Goal: Information Seeking & Learning: Learn about a topic

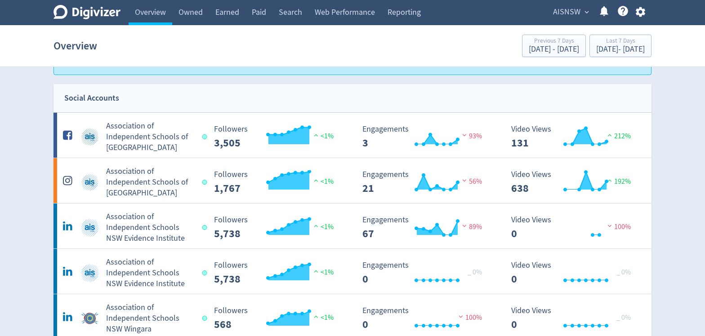
scroll to position [7, 0]
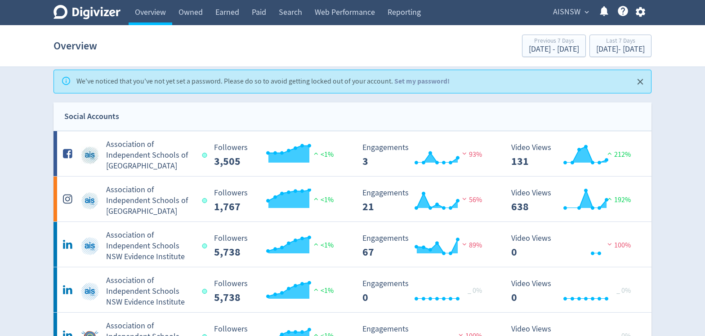
click at [106, 19] on div "Digivizer Logo" at bounding box center [87, 14] width 67 height 18
click at [147, 15] on link "Overview" at bounding box center [151, 12] width 44 height 25
click at [103, 17] on icon "Digivizer Logo" at bounding box center [87, 12] width 67 height 14
click at [96, 13] on icon at bounding box center [87, 12] width 67 height 14
click at [575, 16] on span "AISNSW" at bounding box center [566, 12] width 27 height 14
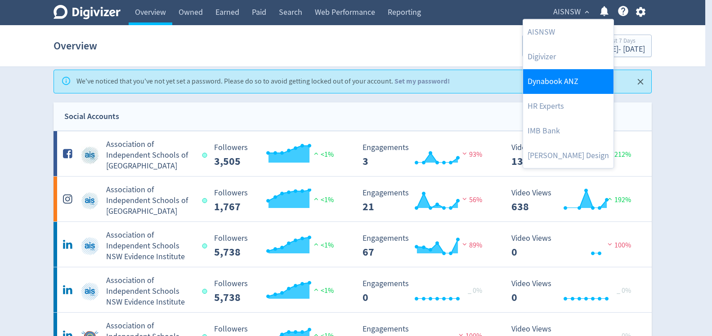
click at [568, 80] on link "Dynabook ANZ" at bounding box center [568, 81] width 90 height 25
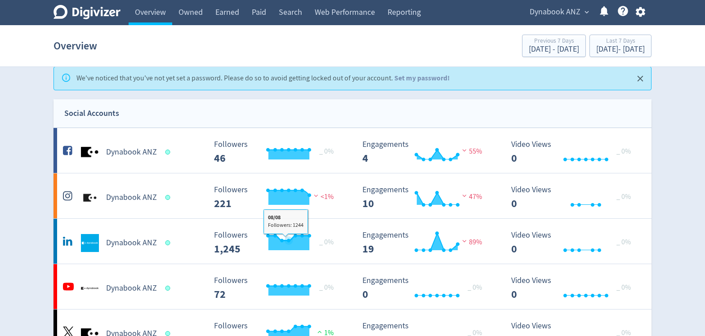
scroll to position [0, 0]
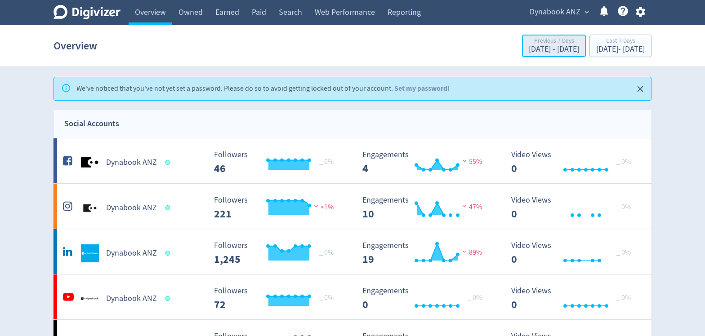
click at [529, 49] on div "[DATE] - [DATE]" at bounding box center [554, 49] width 50 height 8
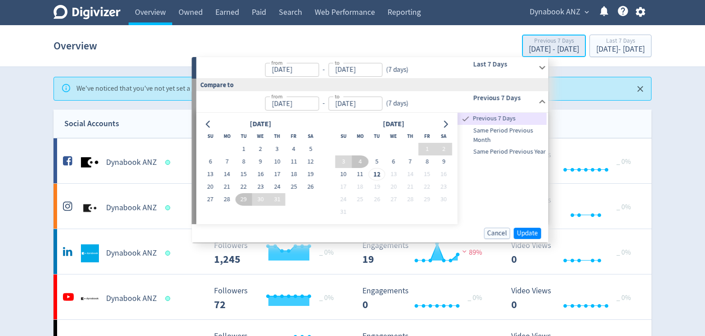
type input "[DATE]"
click at [541, 69] on icon at bounding box center [542, 68] width 12 height 12
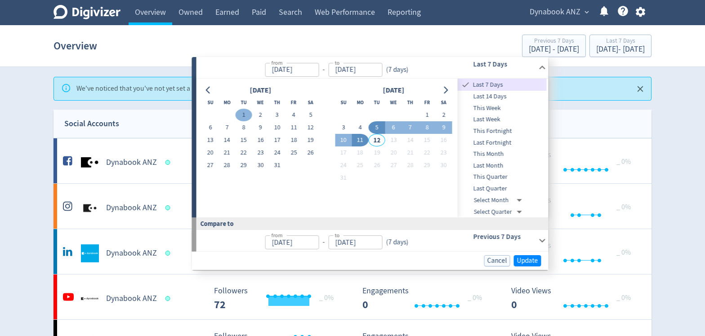
drag, startPoint x: 243, startPoint y: 117, endPoint x: 258, endPoint y: 140, distance: 27.1
click at [243, 117] on button "1" at bounding box center [243, 115] width 17 height 13
type input "[DATE]"
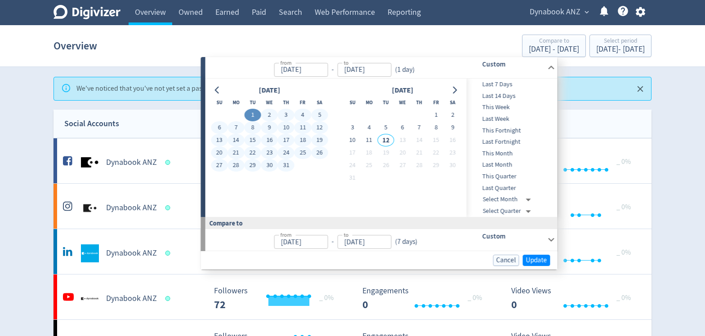
click at [283, 164] on button "31" at bounding box center [286, 165] width 17 height 13
type input "[DATE]"
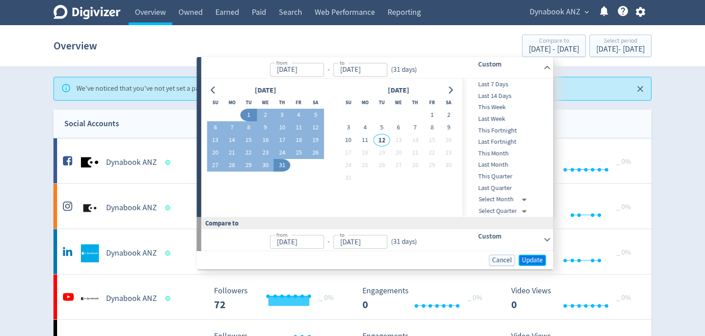
click at [526, 259] on span "Update" at bounding box center [532, 260] width 21 height 7
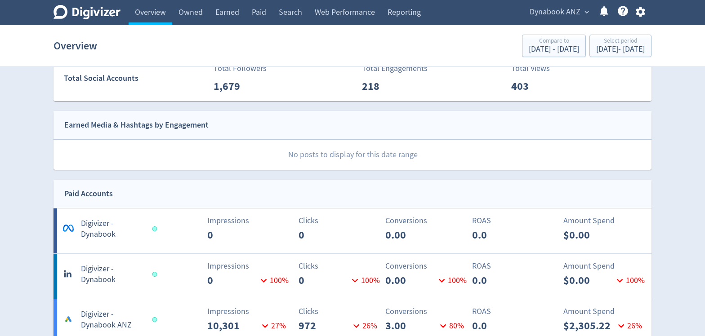
scroll to position [192, 0]
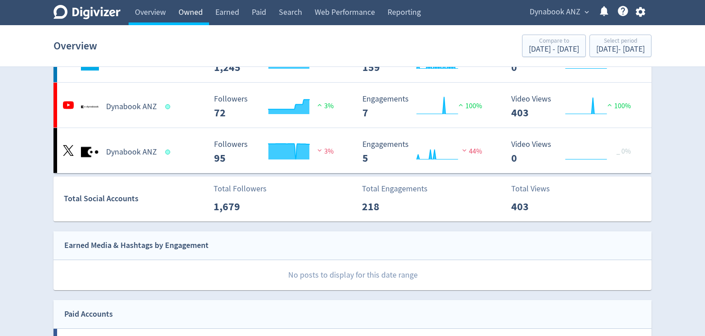
click at [194, 17] on link "Owned" at bounding box center [190, 12] width 37 height 25
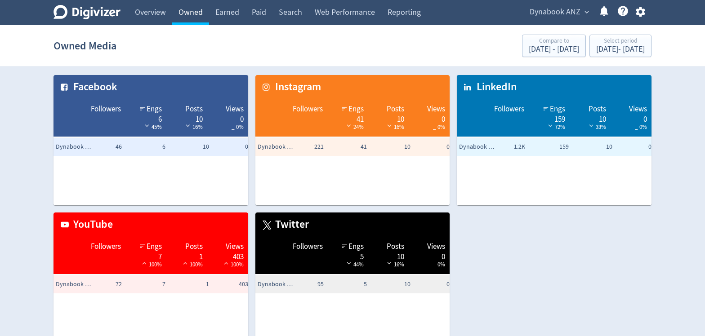
click at [192, 13] on link "Owned" at bounding box center [190, 12] width 37 height 25
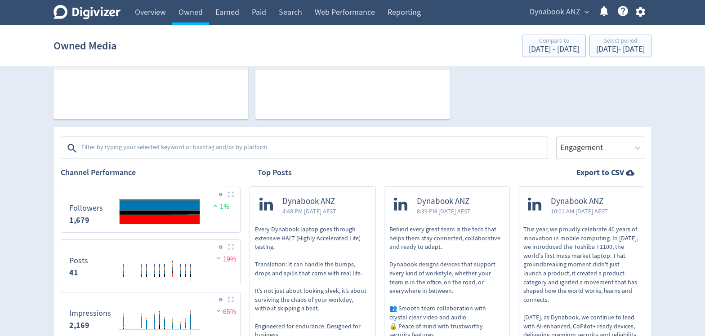
scroll to position [259, 0]
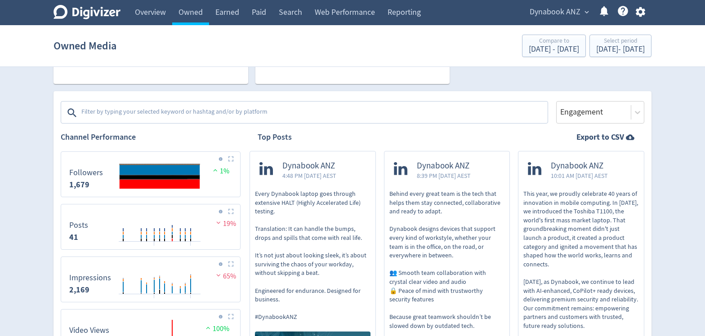
click at [230, 265] on img at bounding box center [231, 264] width 6 height 6
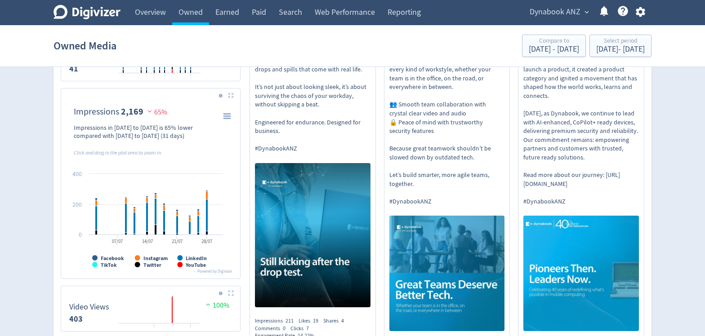
scroll to position [442, 0]
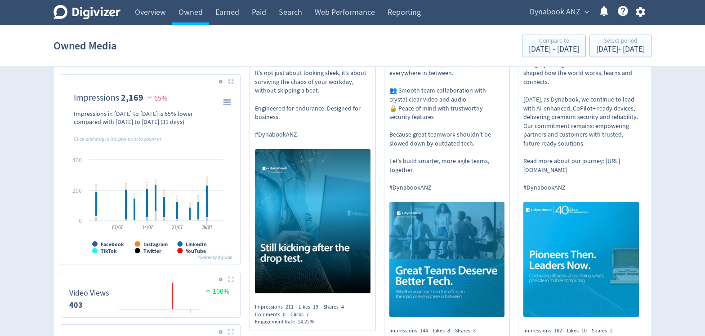
click at [182, 245] on rect "\a Impressions\a 2,169\a" at bounding box center [179, 243] width 5 height 5
click at [196, 245] on tspan "LinkedIn" at bounding box center [196, 244] width 21 height 7
click at [148, 98] on img at bounding box center [149, 97] width 9 height 7
click at [223, 103] on rect "\a Impressions\a 2,169\a" at bounding box center [227, 102] width 11 height 10
click at [148, 118] on div "Impressions in [DATE] to [DATE] is 65% lower compared with [DATE] to [DATE] (31…" at bounding box center [145, 118] width 143 height 16
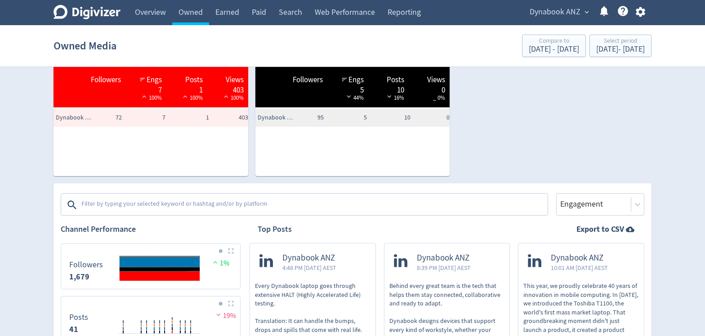
scroll to position [0, 0]
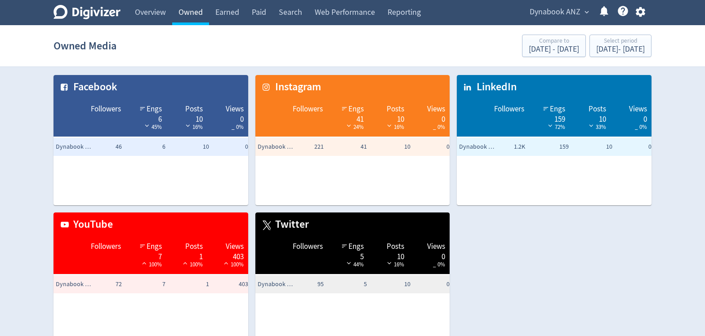
click at [188, 16] on link "Owned" at bounding box center [190, 12] width 37 height 25
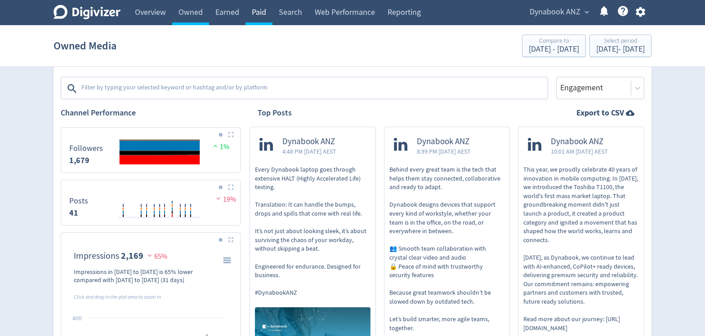
scroll to position [282, 0]
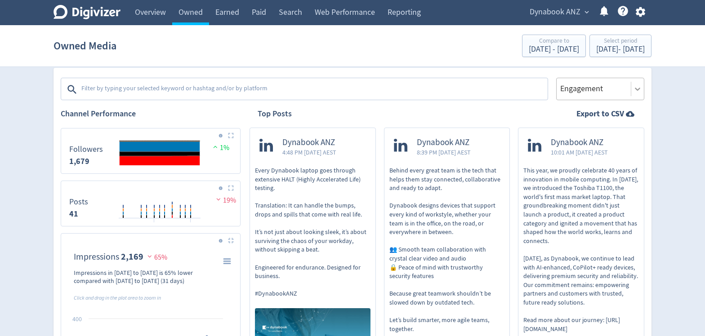
click at [639, 91] on icon at bounding box center [637, 89] width 9 height 9
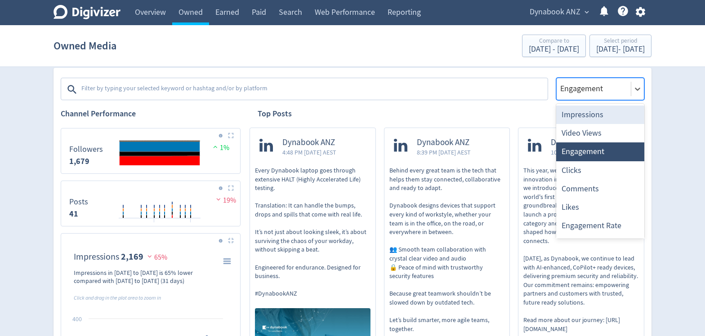
click at [599, 112] on div "Impressions" at bounding box center [600, 115] width 88 height 18
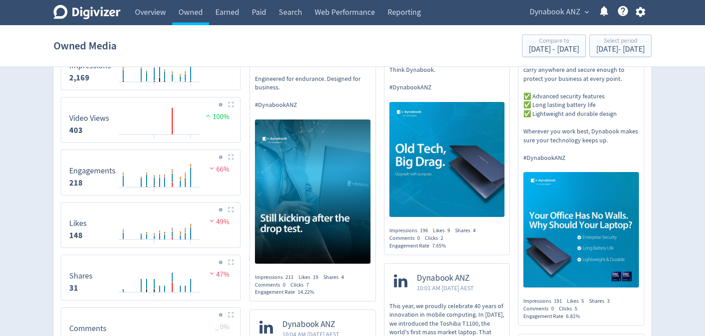
scroll to position [290, 0]
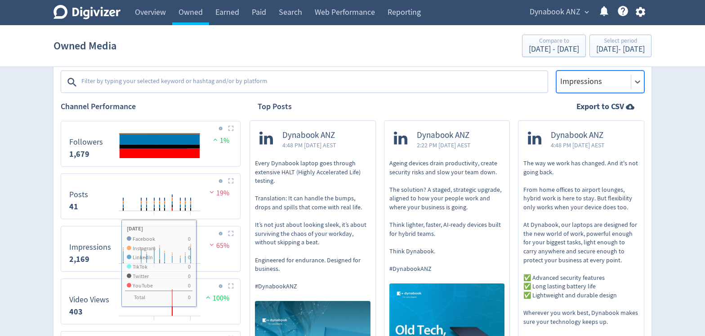
click at [204, 234] on rect "\a Impressions\a 2,169\a" at bounding box center [151, 249] width 172 height 38
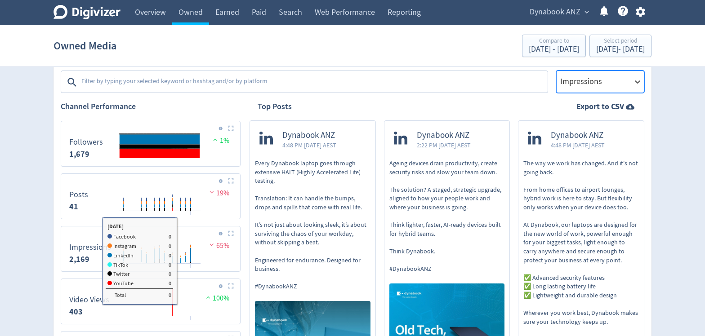
click at [176, 234] on rect "\a Impressions\a 2,169\a" at bounding box center [151, 249] width 172 height 38
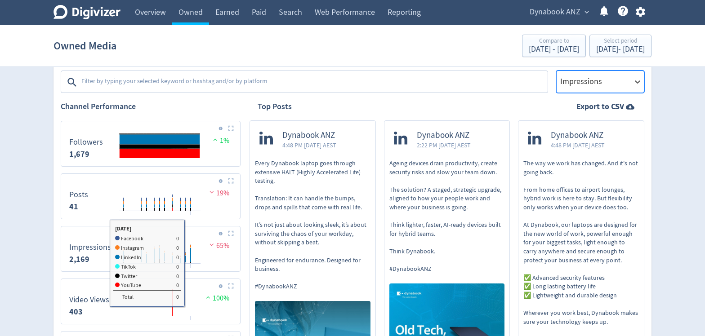
click at [188, 235] on rect "\a Impressions\a 2,169\a" at bounding box center [151, 249] width 172 height 38
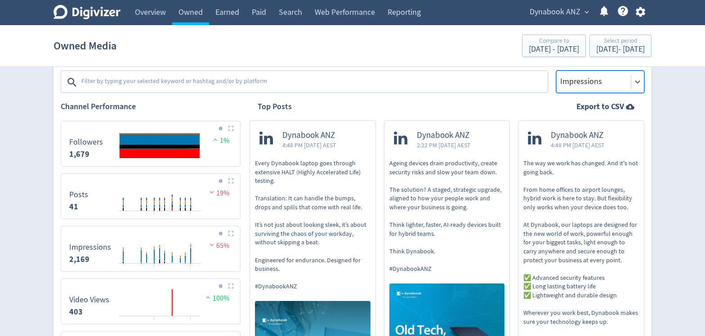
click at [233, 231] on img at bounding box center [231, 234] width 6 height 6
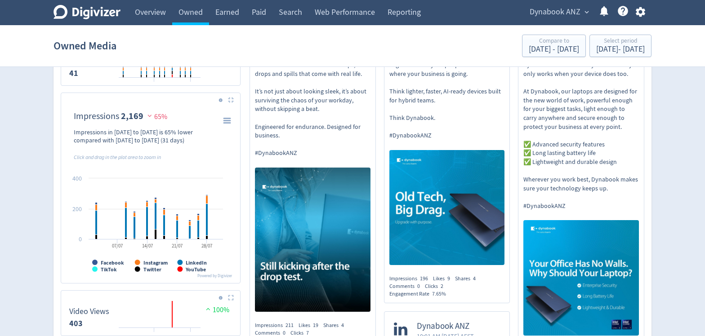
scroll to position [429, 0]
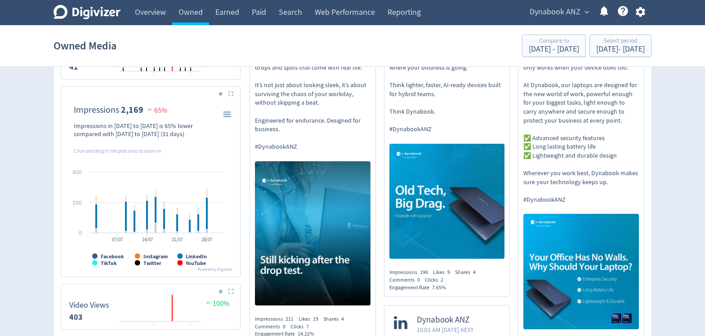
click at [181, 255] on rect "\a Impressions\a 2,169\a" at bounding box center [179, 256] width 5 height 5
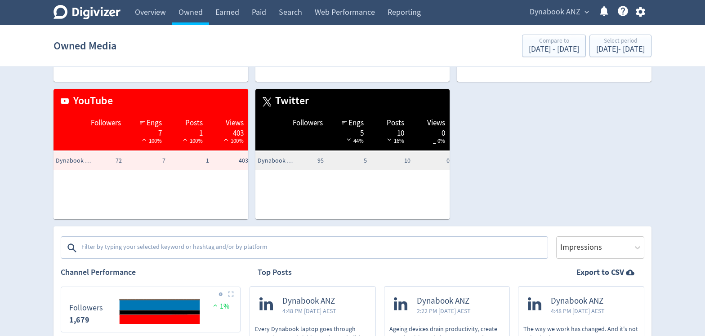
scroll to position [0, 0]
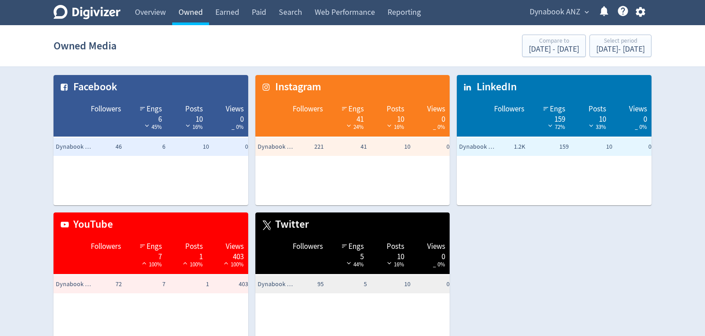
click at [192, 17] on link "Owned" at bounding box center [190, 12] width 37 height 25
click at [481, 91] on span "LinkedIn" at bounding box center [494, 87] width 45 height 15
click at [468, 89] on icon "customized table" at bounding box center [466, 87] width 11 height 11
click at [485, 264] on div "Facebook Followers Engs 6 45% Posts 10 16% Views 0 _ 0% Dynabook ANZ 46 6 10 0 …" at bounding box center [348, 205] width 605 height 275
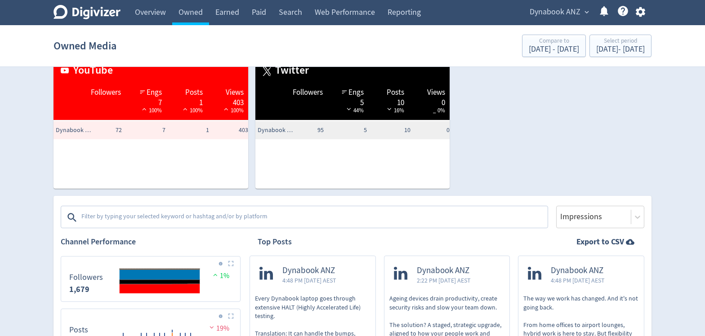
scroll to position [156, 0]
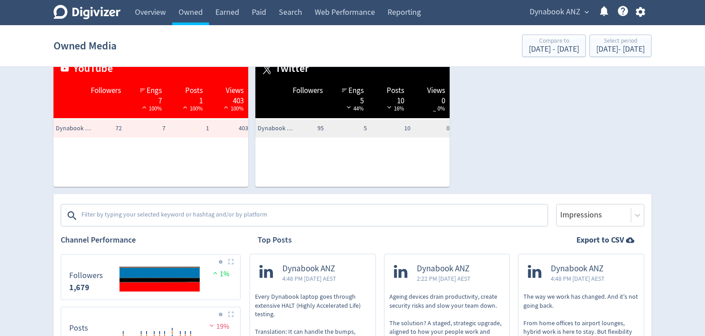
click at [262, 214] on textarea at bounding box center [313, 216] width 466 height 18
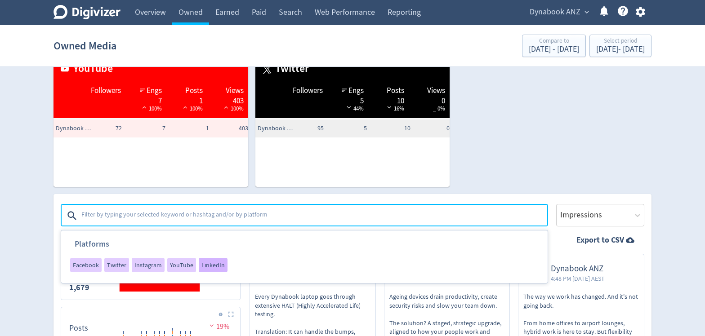
click at [199, 260] on div "LinkedIn" at bounding box center [213, 265] width 29 height 14
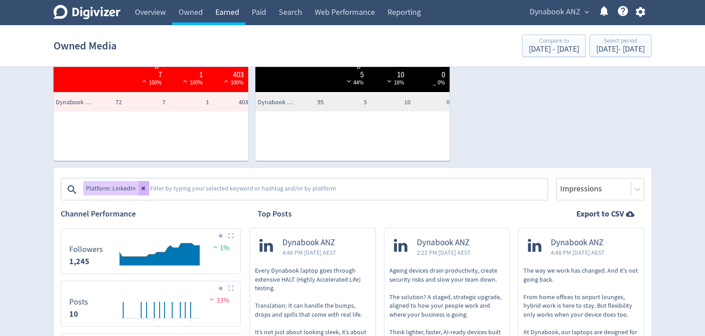
scroll to position [194, 0]
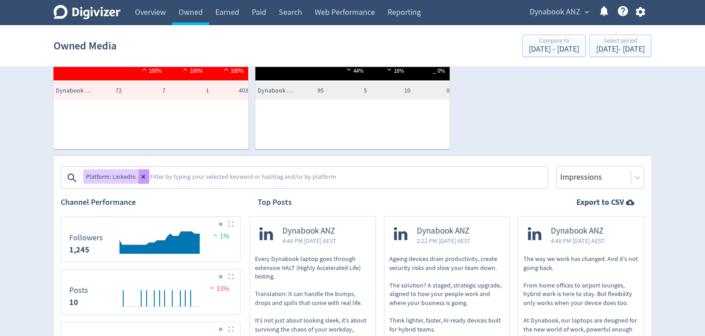
click at [143, 179] on icon at bounding box center [143, 176] width 5 height 5
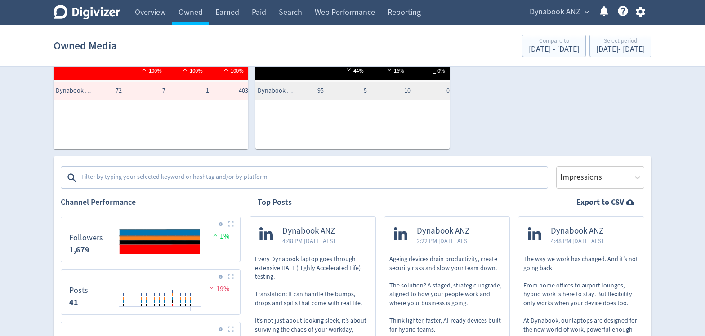
click at [203, 178] on textarea at bounding box center [313, 178] width 466 height 18
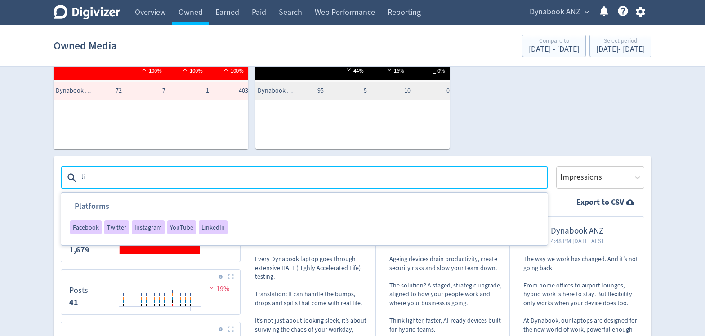
type textarea "l"
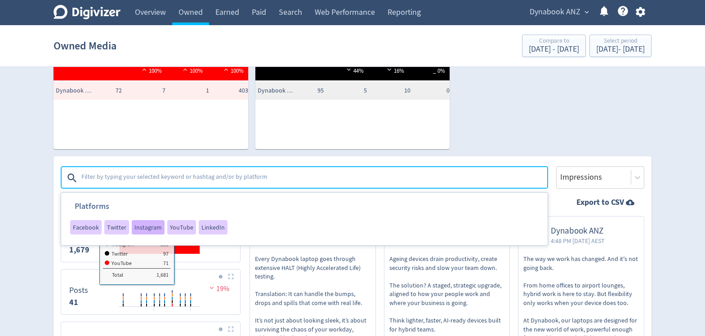
click at [148, 228] on span "Instagram" at bounding box center [147, 227] width 27 height 6
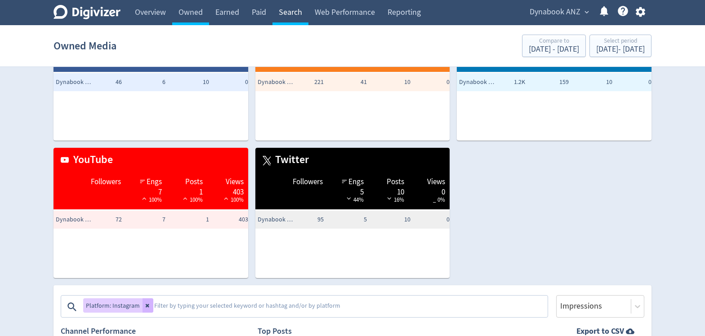
scroll to position [146, 0]
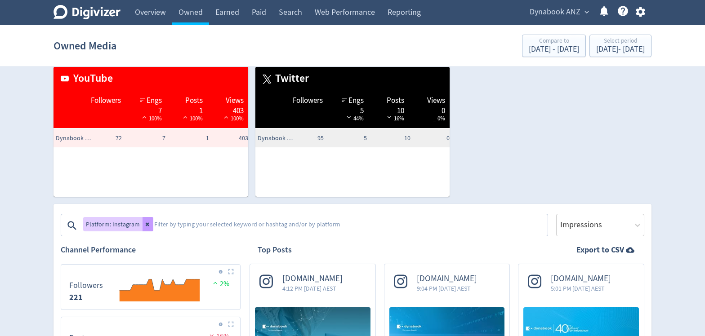
click at [145, 227] on button at bounding box center [148, 224] width 11 height 14
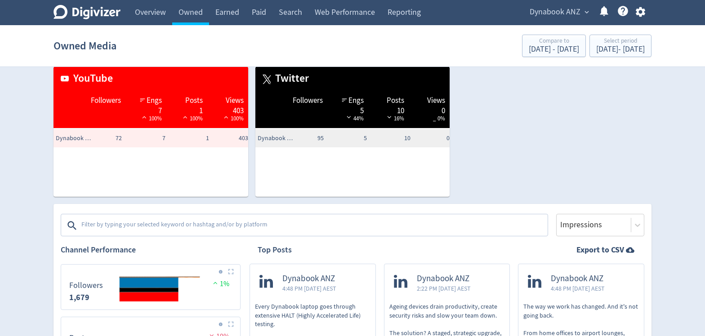
click at [143, 228] on textarea at bounding box center [313, 226] width 466 height 18
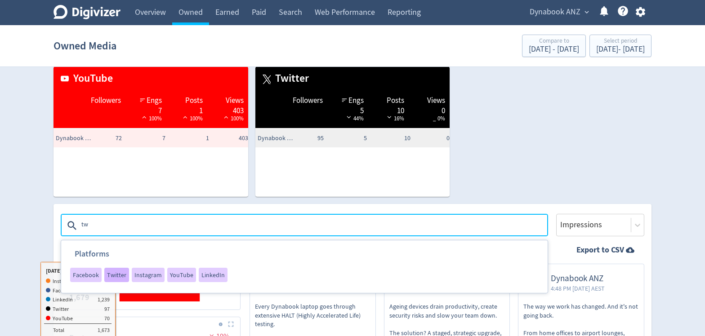
click at [119, 280] on div "Twitter" at bounding box center [116, 275] width 25 height 14
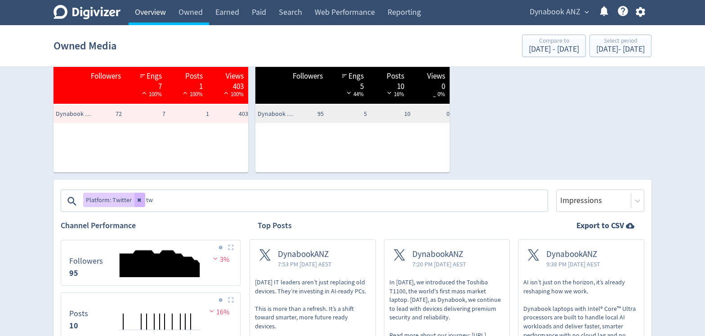
scroll to position [171, 0]
drag, startPoint x: 153, startPoint y: 199, endPoint x: 147, endPoint y: 199, distance: 5.8
click at [147, 199] on textarea "tw" at bounding box center [346, 201] width 402 height 18
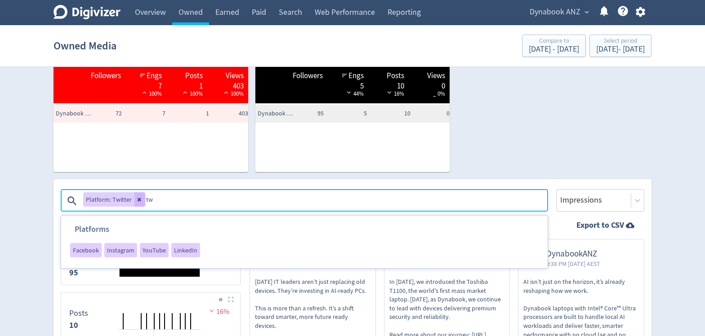
type textarea "t"
click at [138, 196] on button at bounding box center [139, 199] width 11 height 14
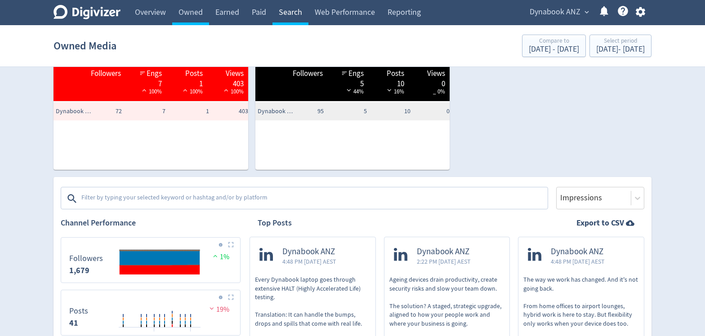
scroll to position [174, 0]
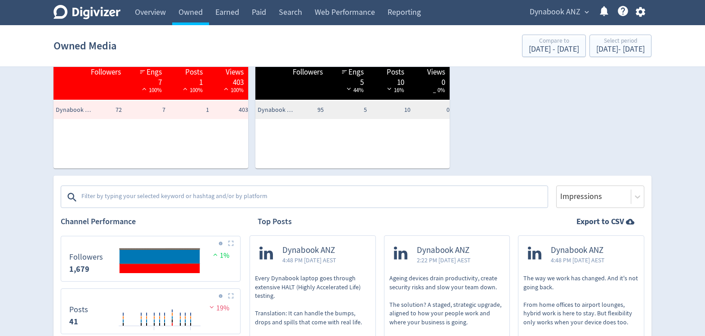
click at [156, 194] on textarea at bounding box center [313, 197] width 466 height 18
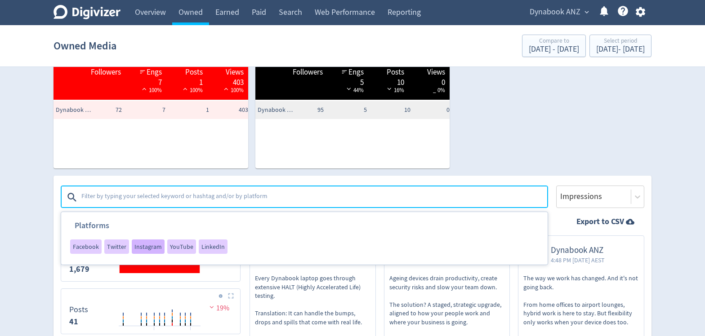
click at [144, 246] on span "Instagram" at bounding box center [147, 247] width 27 height 6
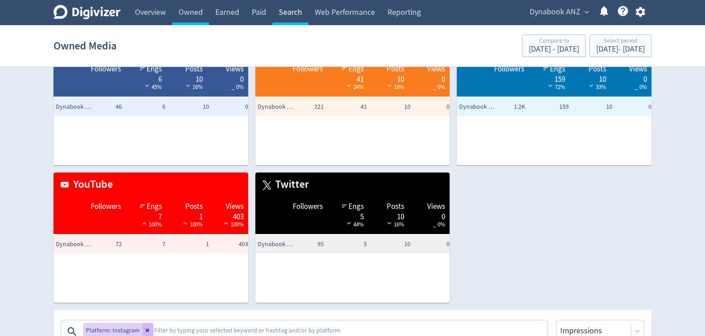
scroll to position [156, 0]
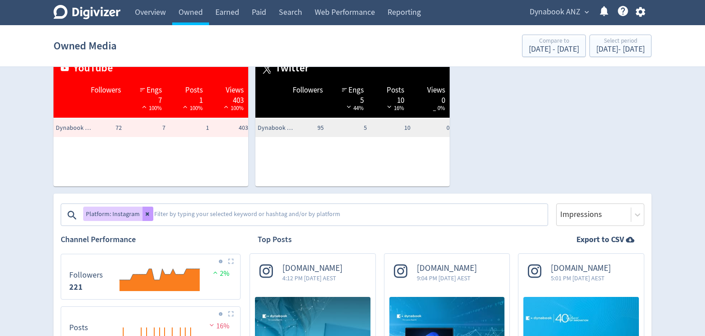
click at [145, 215] on icon at bounding box center [147, 213] width 5 height 5
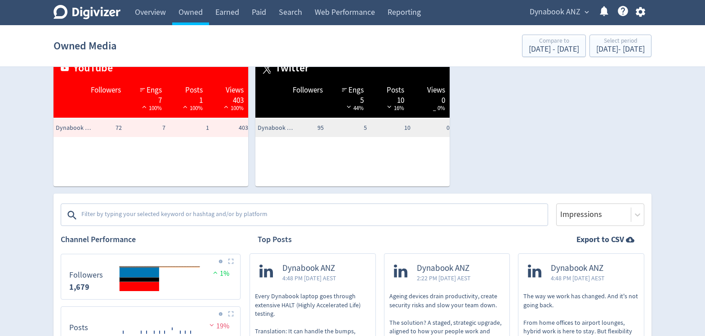
click at [128, 219] on textarea at bounding box center [313, 215] width 466 height 18
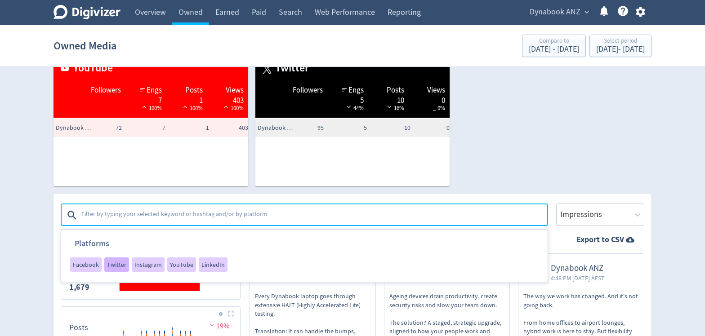
click at [118, 264] on span "Twitter" at bounding box center [116, 265] width 19 height 6
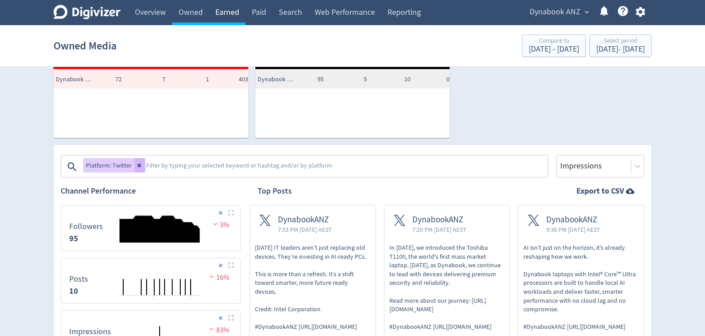
scroll to position [205, 0]
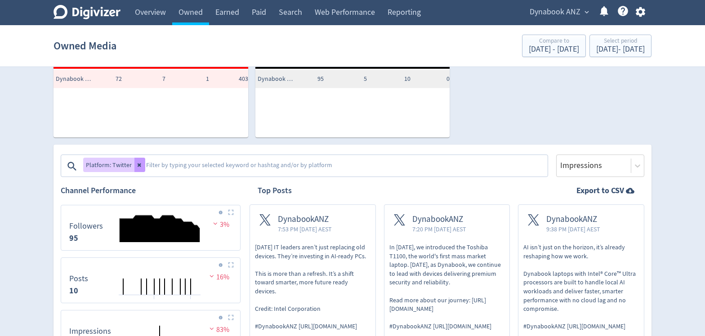
click at [139, 169] on button at bounding box center [139, 165] width 11 height 14
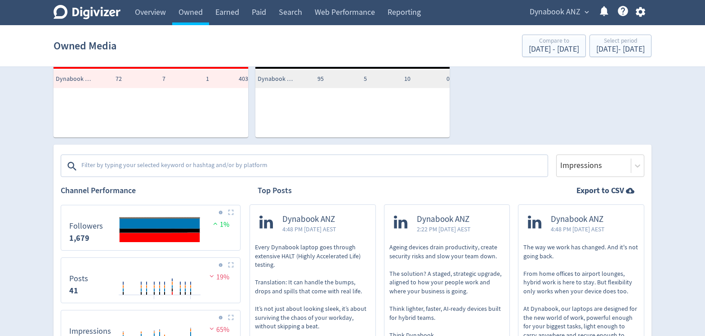
click at [136, 166] on textarea at bounding box center [313, 166] width 466 height 18
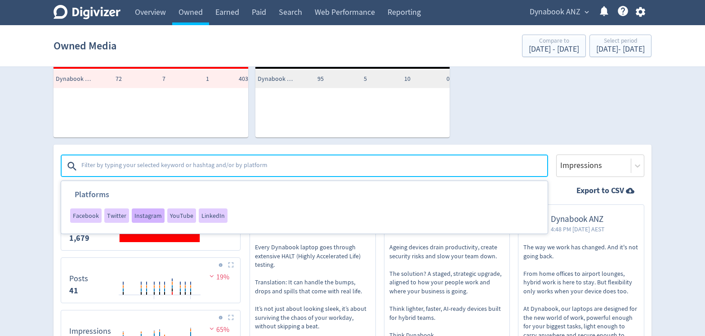
click at [155, 217] on span "Instagram" at bounding box center [147, 216] width 27 height 6
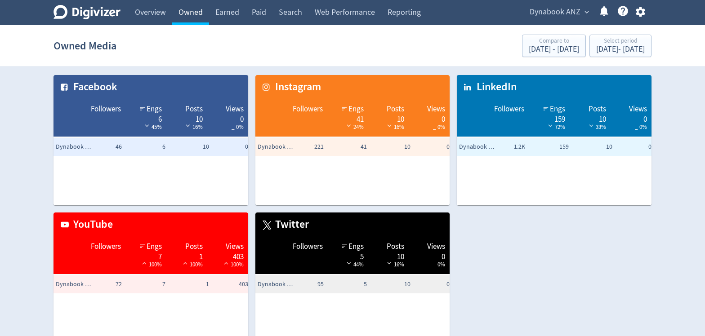
scroll to position [153, 0]
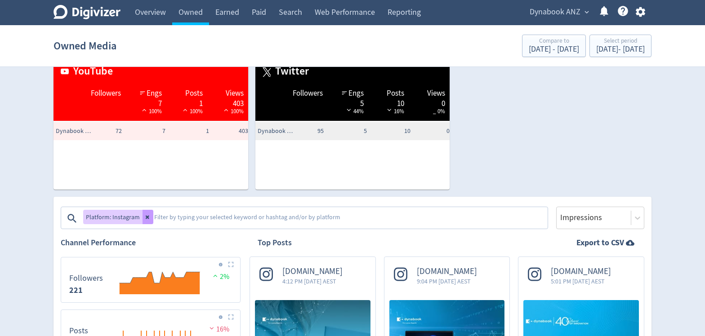
click at [146, 219] on icon at bounding box center [147, 216] width 5 height 5
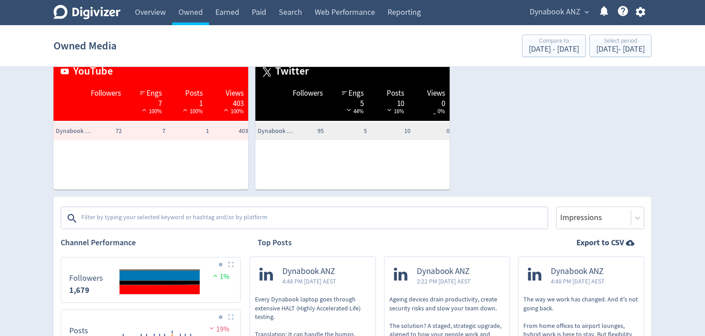
click at [152, 210] on textarea at bounding box center [313, 219] width 466 height 18
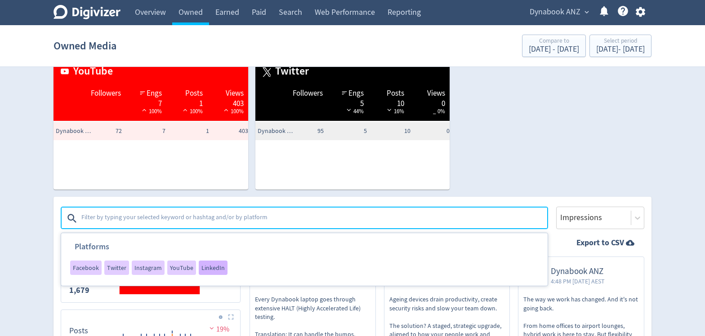
click at [199, 268] on div "LinkedIn" at bounding box center [213, 268] width 29 height 14
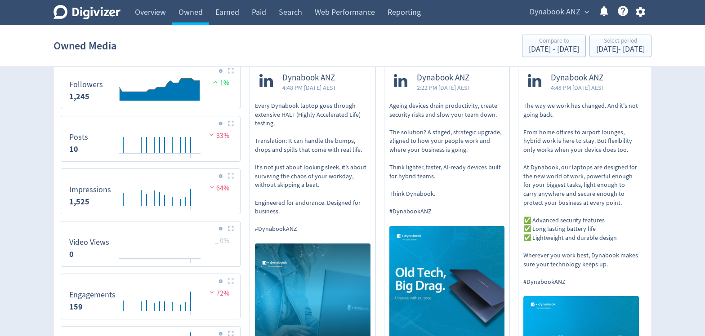
scroll to position [296, 0]
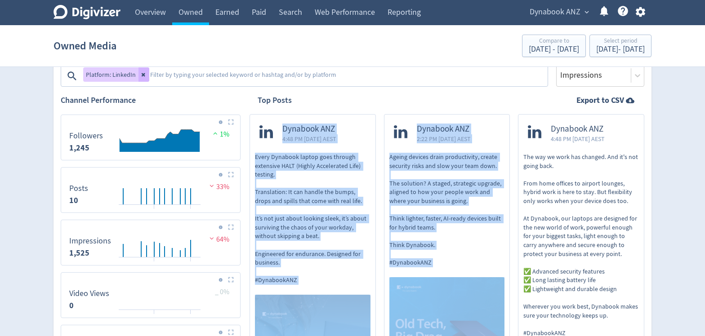
drag, startPoint x: 518, startPoint y: 112, endPoint x: 544, endPoint y: 146, distance: 43.1
click at [513, 112] on div "Top Posts Export to CSV" at bounding box center [447, 100] width 395 height 27
drag, startPoint x: 519, startPoint y: 107, endPoint x: 553, endPoint y: 143, distance: 49.0
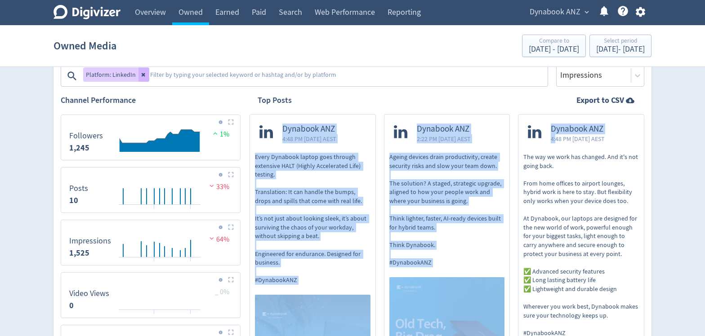
scroll to position [366, 0]
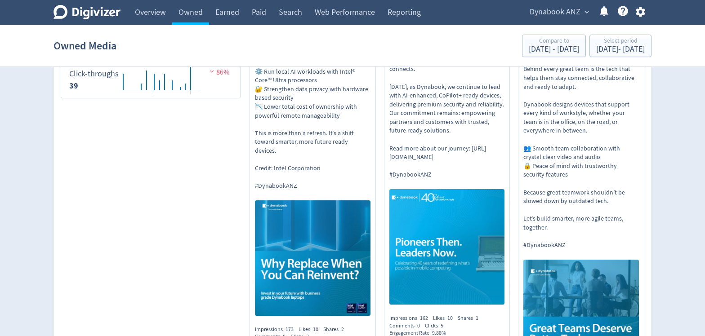
scroll to position [910, 0]
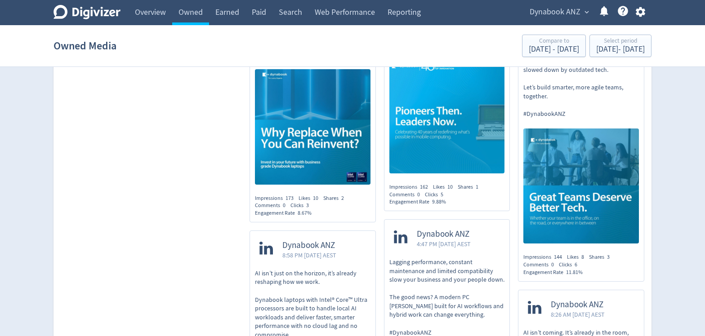
drag, startPoint x: 644, startPoint y: 280, endPoint x: 630, endPoint y: 265, distance: 20.7
click at [630, 265] on div "Platform: LinkedIn Platforms Facebook Twitter Instagram YouTube Impressions Cha…" at bounding box center [353, 231] width 598 height 1583
click at [630, 265] on div "Impressions 144 Likes 8 Shares 3 Comments 0 Clicks 6 Engagement Rate 11.81%" at bounding box center [581, 265] width 116 height 22
click at [560, 211] on img at bounding box center [581, 187] width 116 height 116
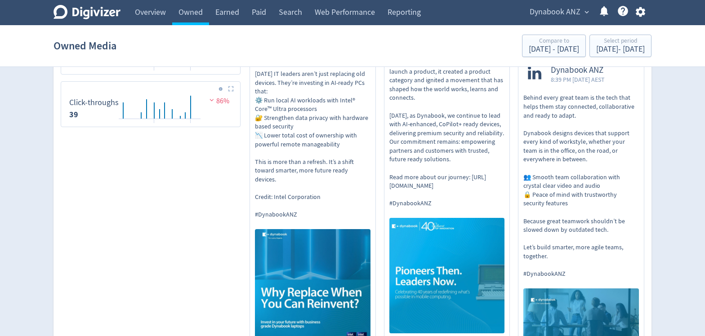
scroll to position [722, 0]
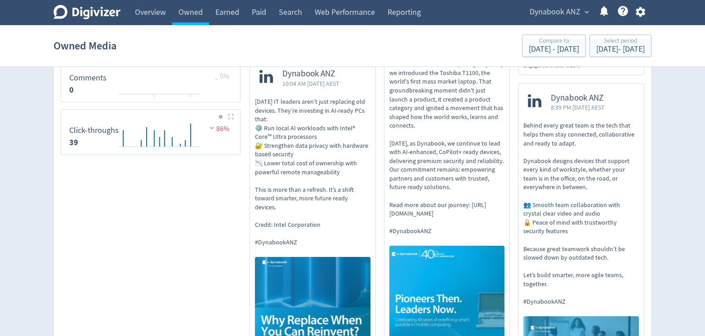
click at [527, 94] on div "Dynabook ANZ 8:39 PM [DATE] AEST" at bounding box center [566, 103] width 86 height 28
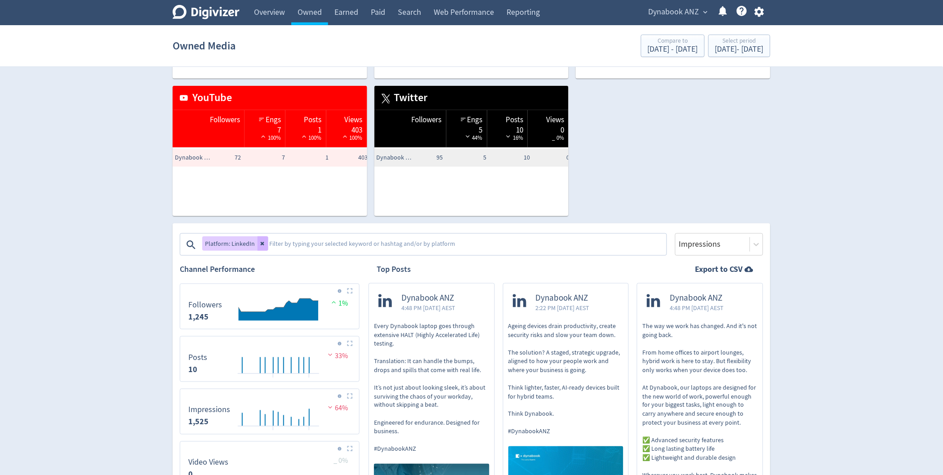
scroll to position [0, 0]
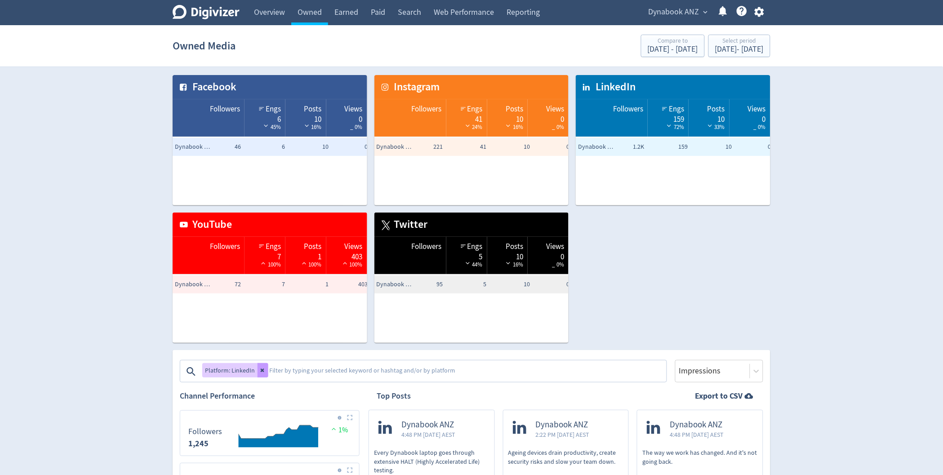
click at [263, 336] on icon at bounding box center [262, 370] width 5 height 5
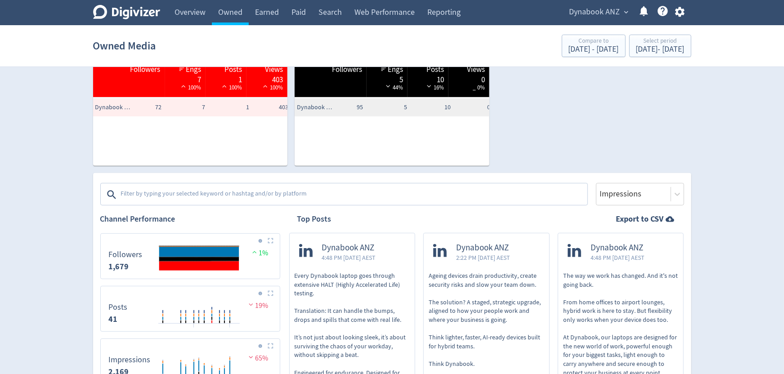
scroll to position [171, 0]
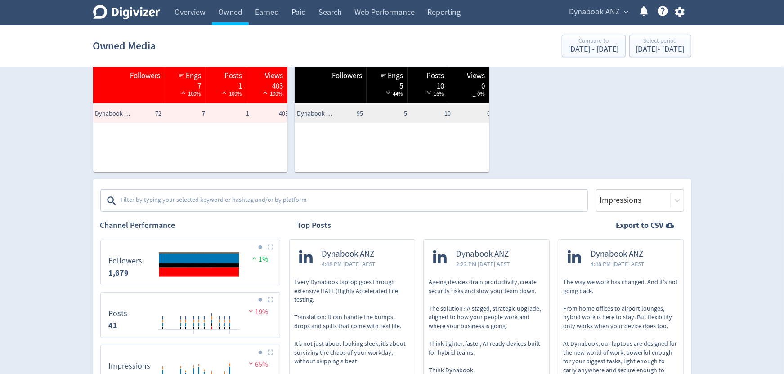
click at [159, 204] on textarea at bounding box center [353, 201] width 466 height 18
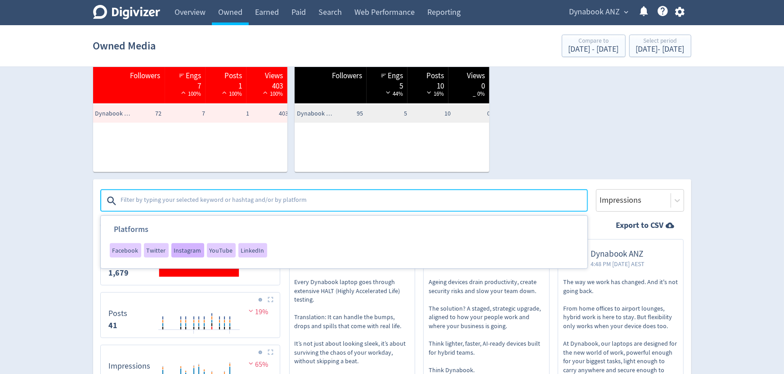
click at [184, 253] on span "Instagram" at bounding box center [187, 250] width 27 height 6
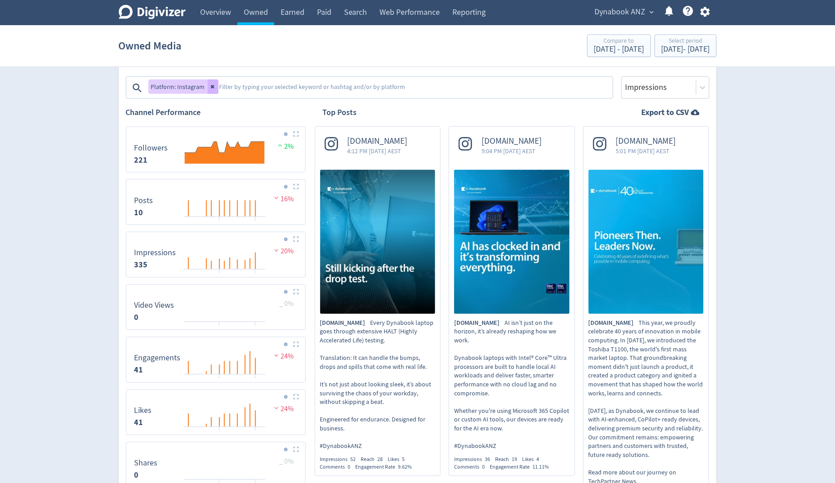
scroll to position [286, 0]
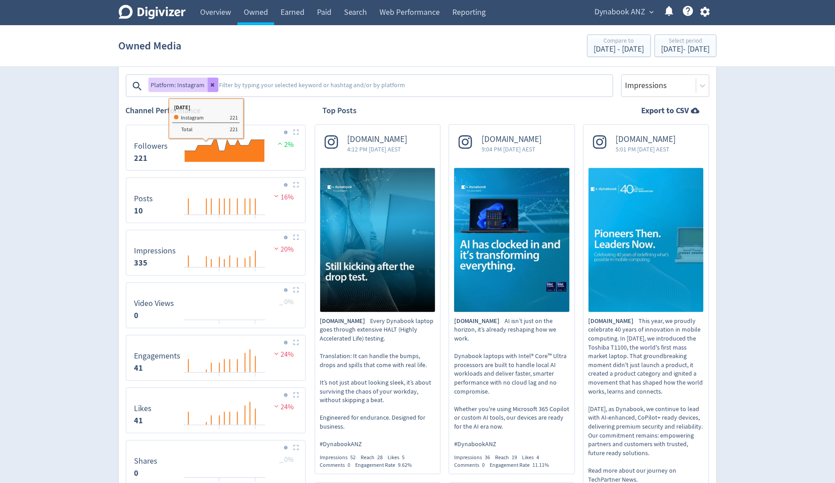
click at [210, 85] on icon at bounding box center [212, 86] width 4 height 4
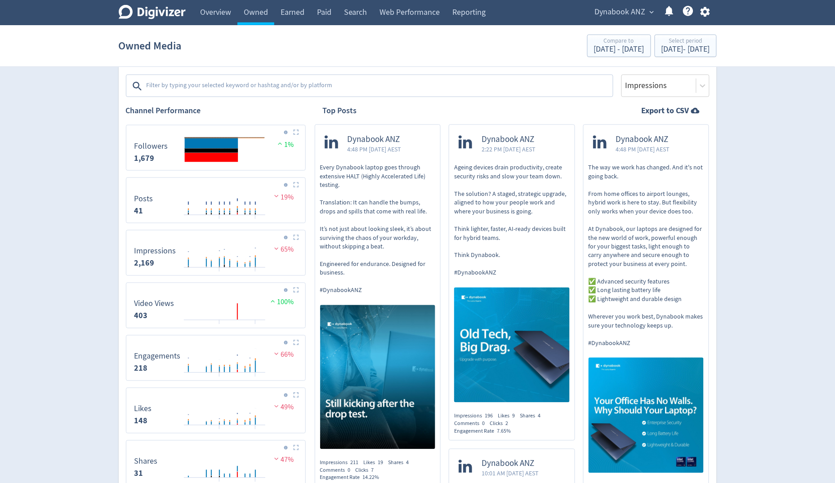
click at [208, 87] on textarea at bounding box center [379, 86] width 466 height 18
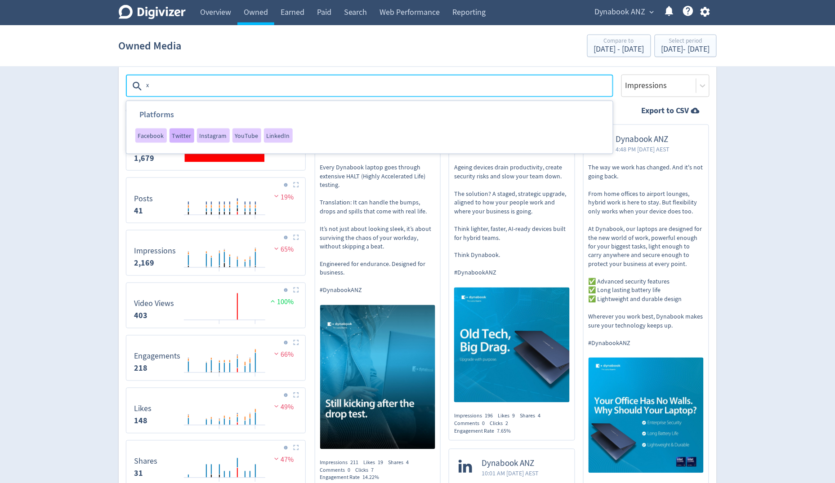
type textarea "x"
click at [179, 141] on div "Twitter" at bounding box center [182, 136] width 25 height 14
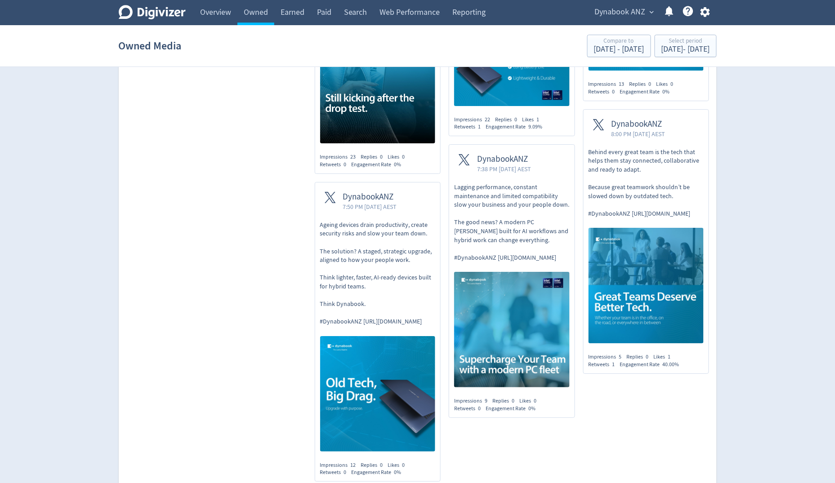
scroll to position [862, 0]
